Goal: Information Seeking & Learning: Check status

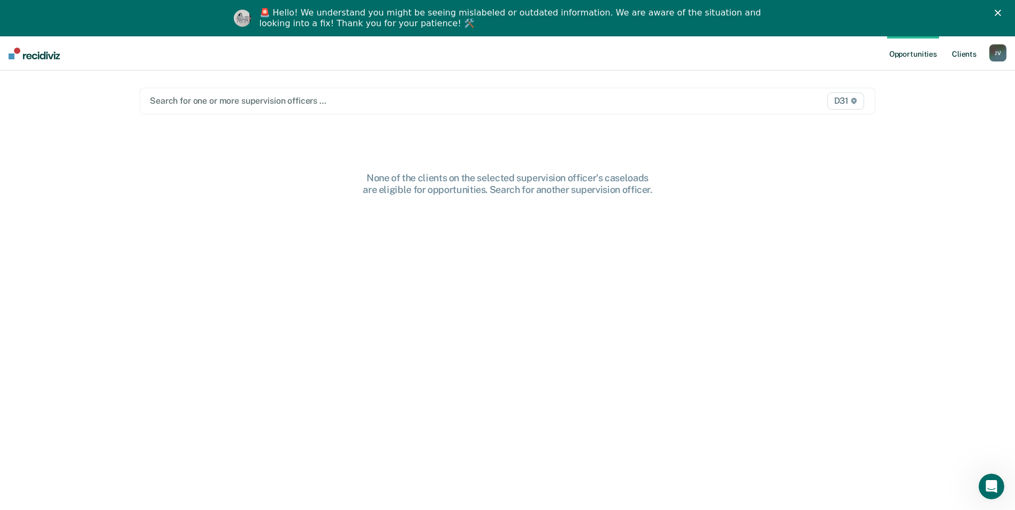
click at [960, 56] on link "Client s" at bounding box center [964, 53] width 29 height 34
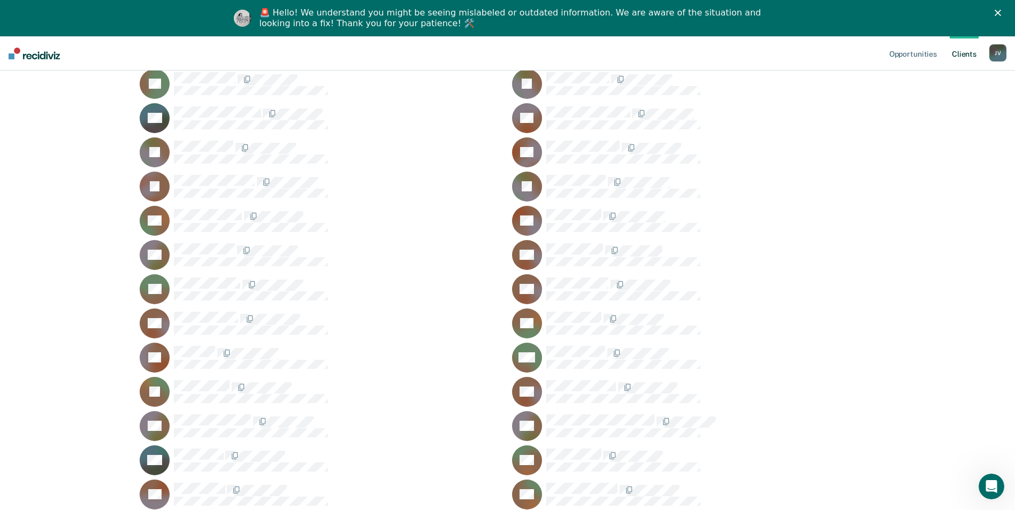
scroll to position [109, 0]
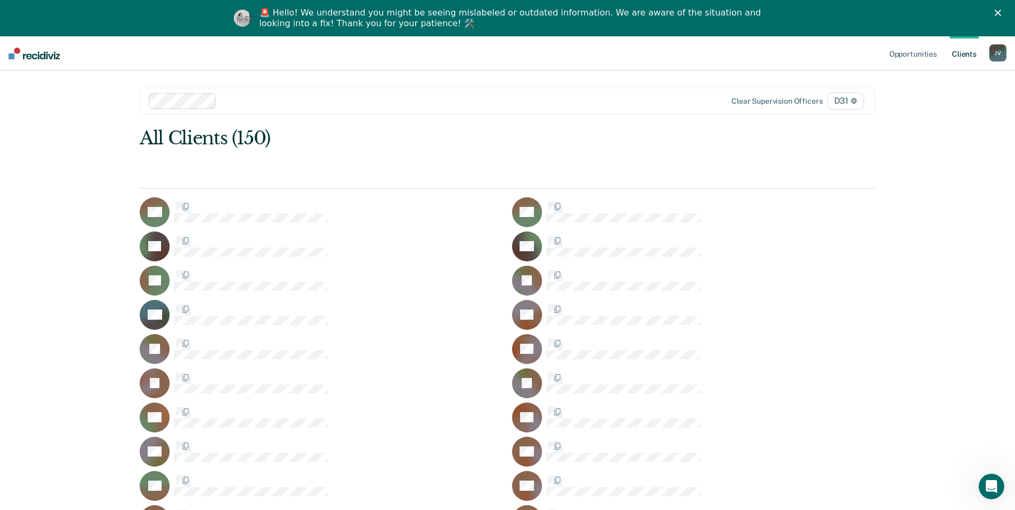
scroll to position [109, 0]
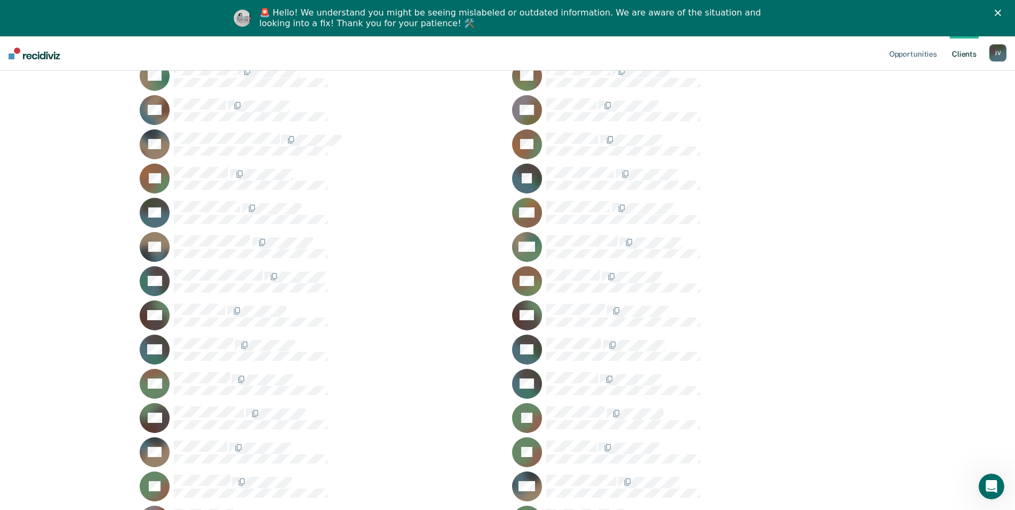
scroll to position [698, 0]
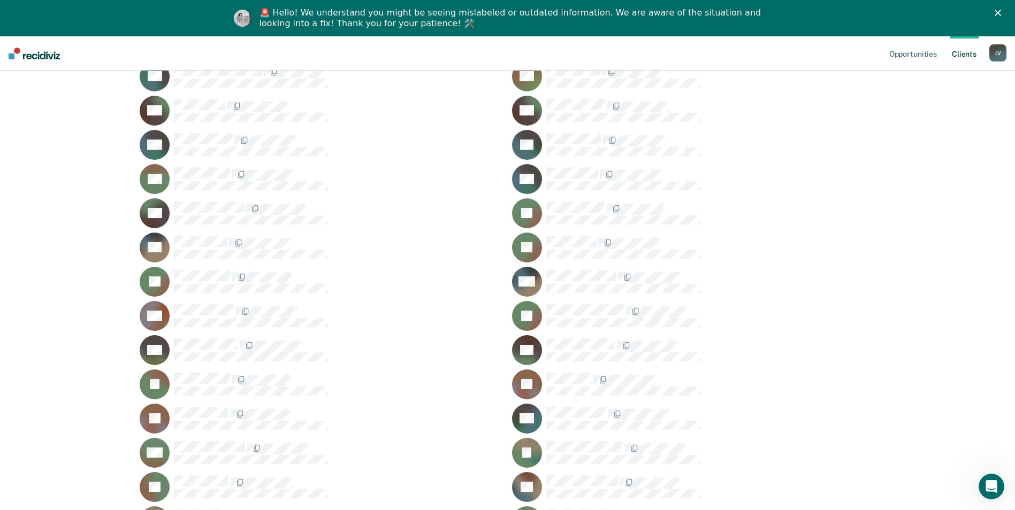
scroll to position [912, 0]
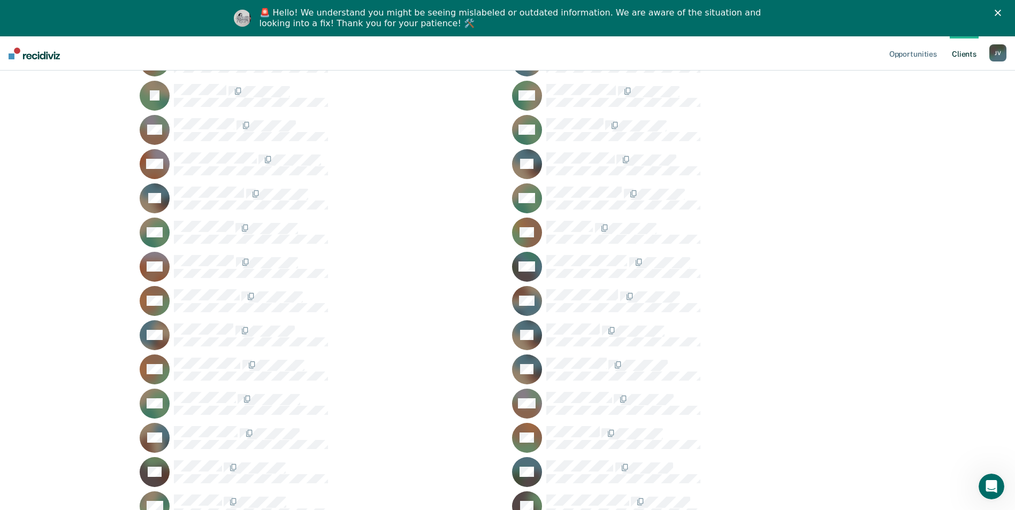
scroll to position [1340, 0]
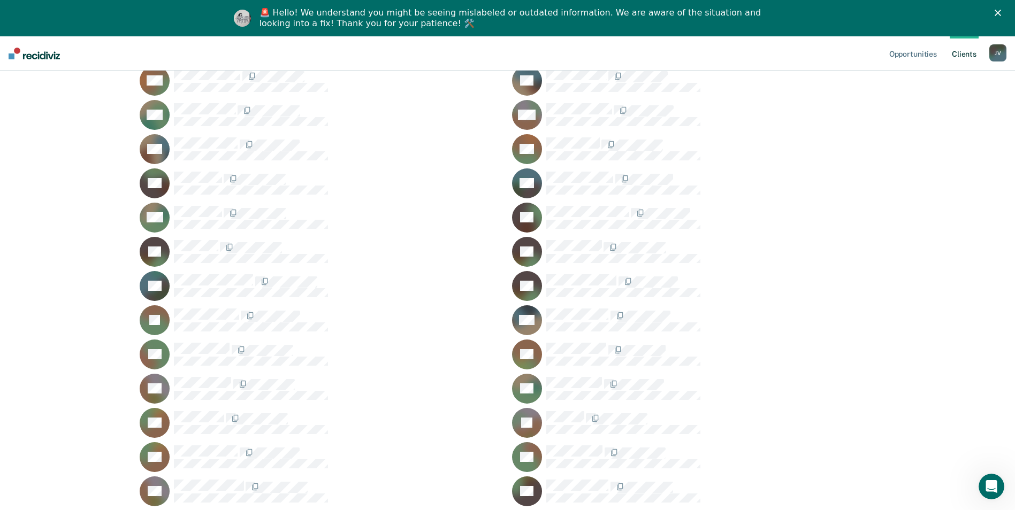
scroll to position [1607, 0]
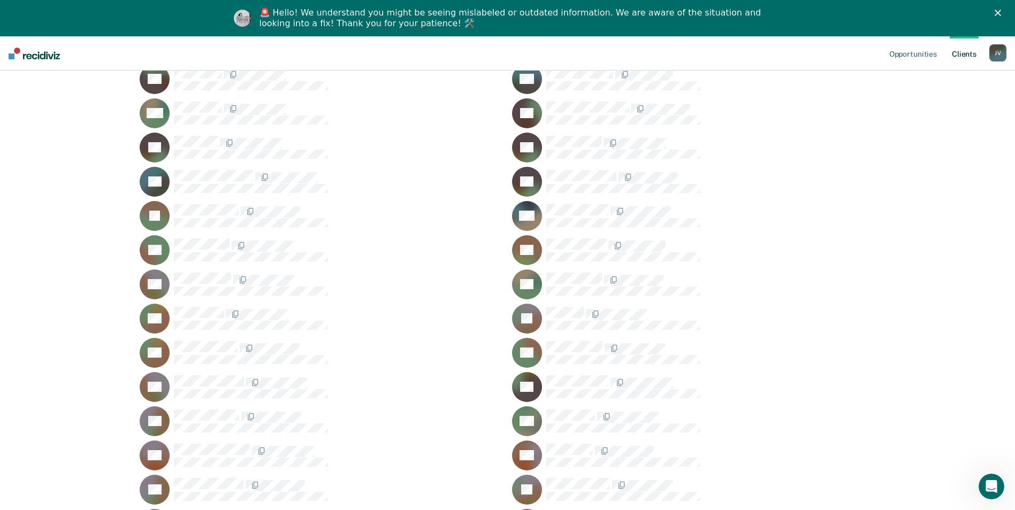
scroll to position [1714, 0]
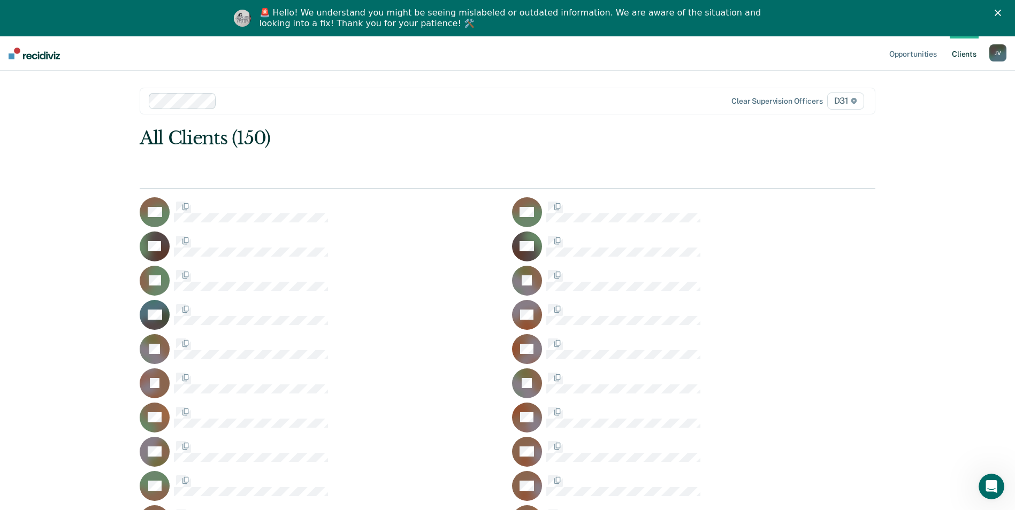
scroll to position [1714, 0]
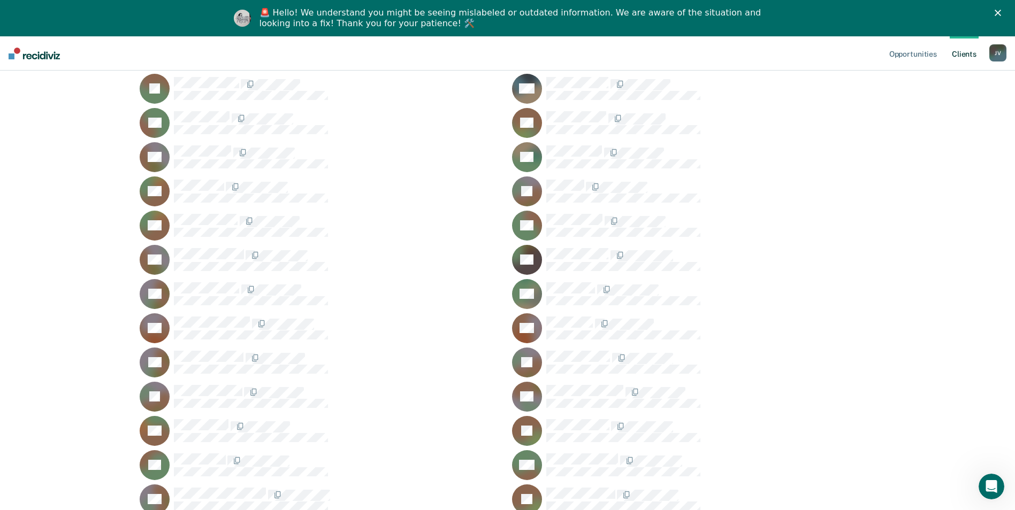
scroll to position [1928, 0]
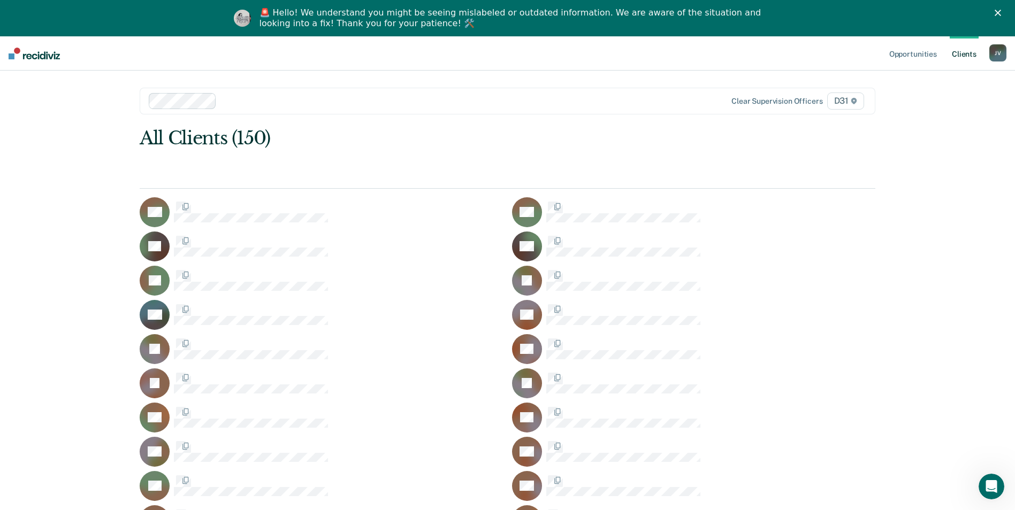
scroll to position [1928, 0]
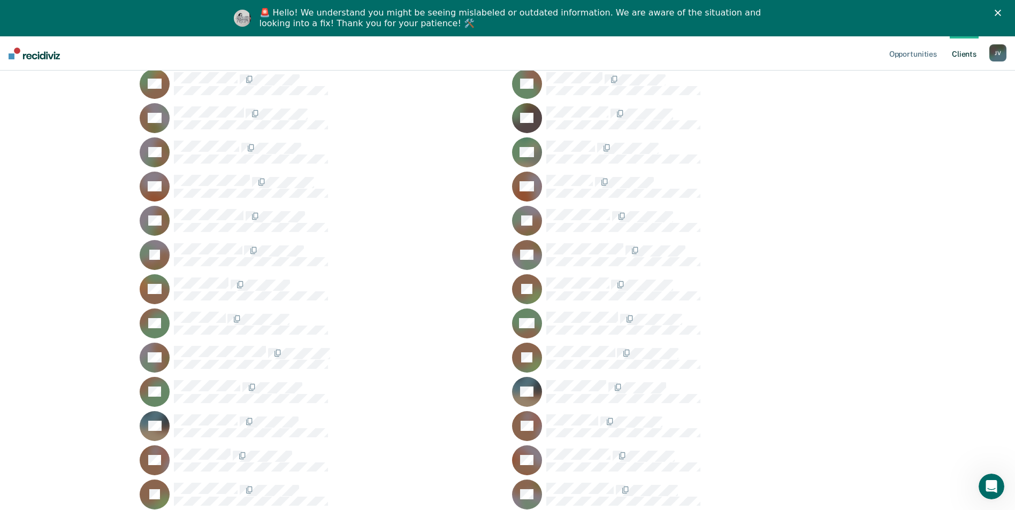
scroll to position [1982, 0]
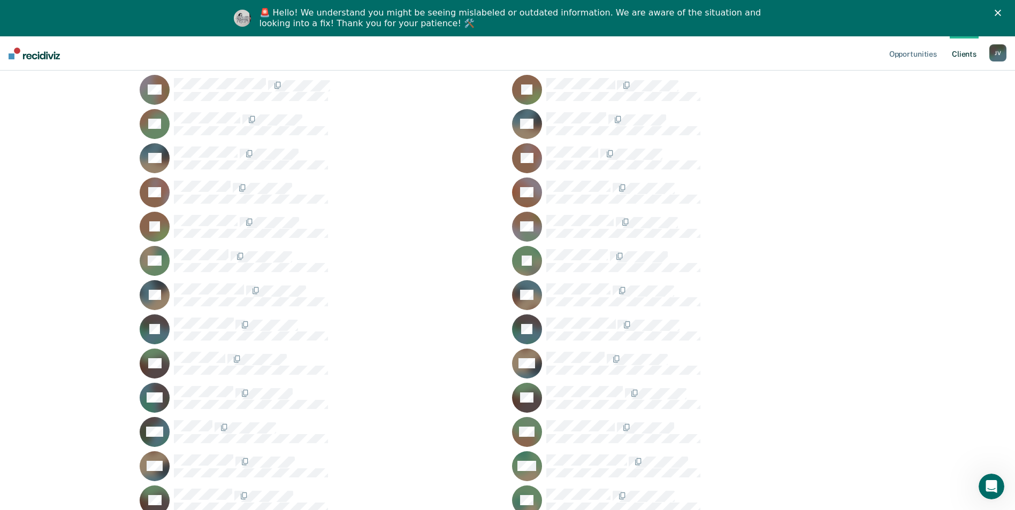
scroll to position [2250, 0]
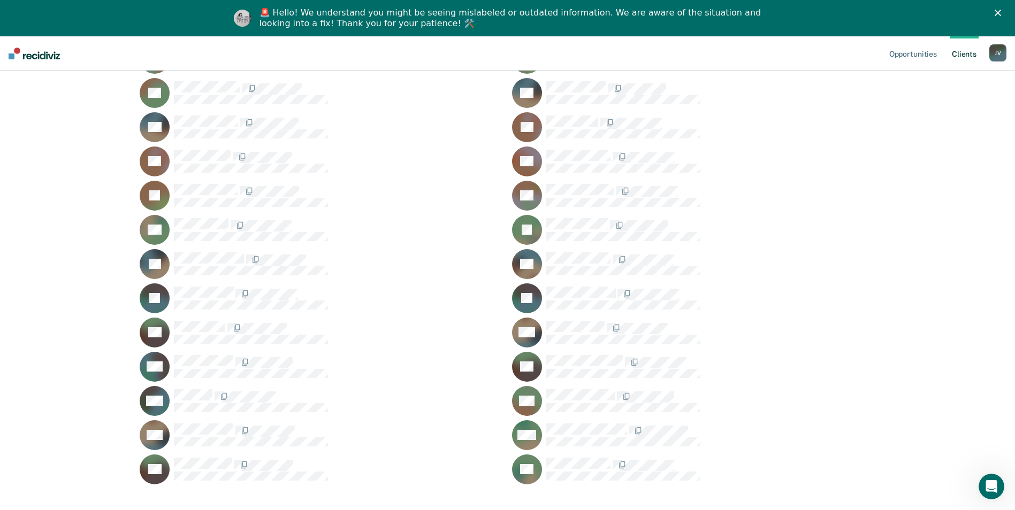
scroll to position [2294, 0]
